Goal: Task Accomplishment & Management: Manage account settings

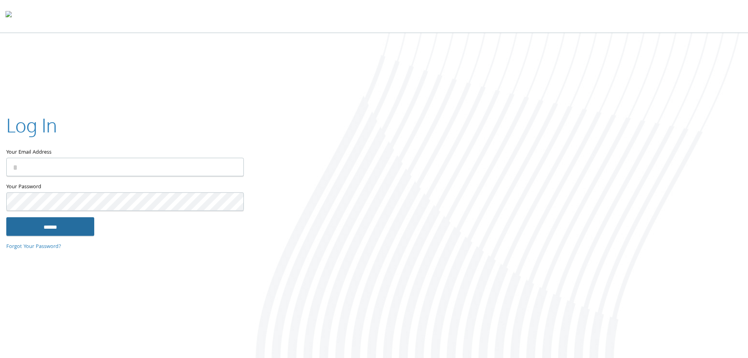
type input "**********"
click at [72, 230] on input "******" at bounding box center [50, 226] width 88 height 19
